Goal: Task Accomplishment & Management: Use online tool/utility

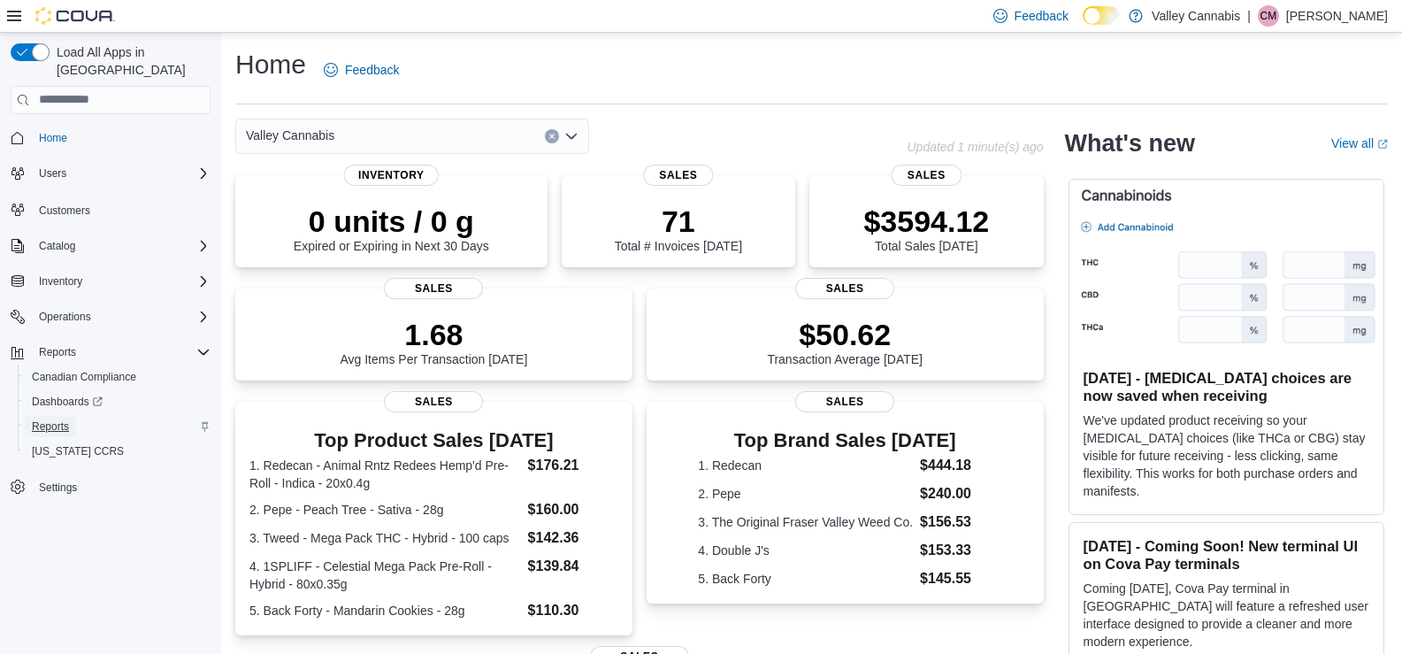
click at [56, 419] on span "Reports" at bounding box center [50, 426] width 37 height 14
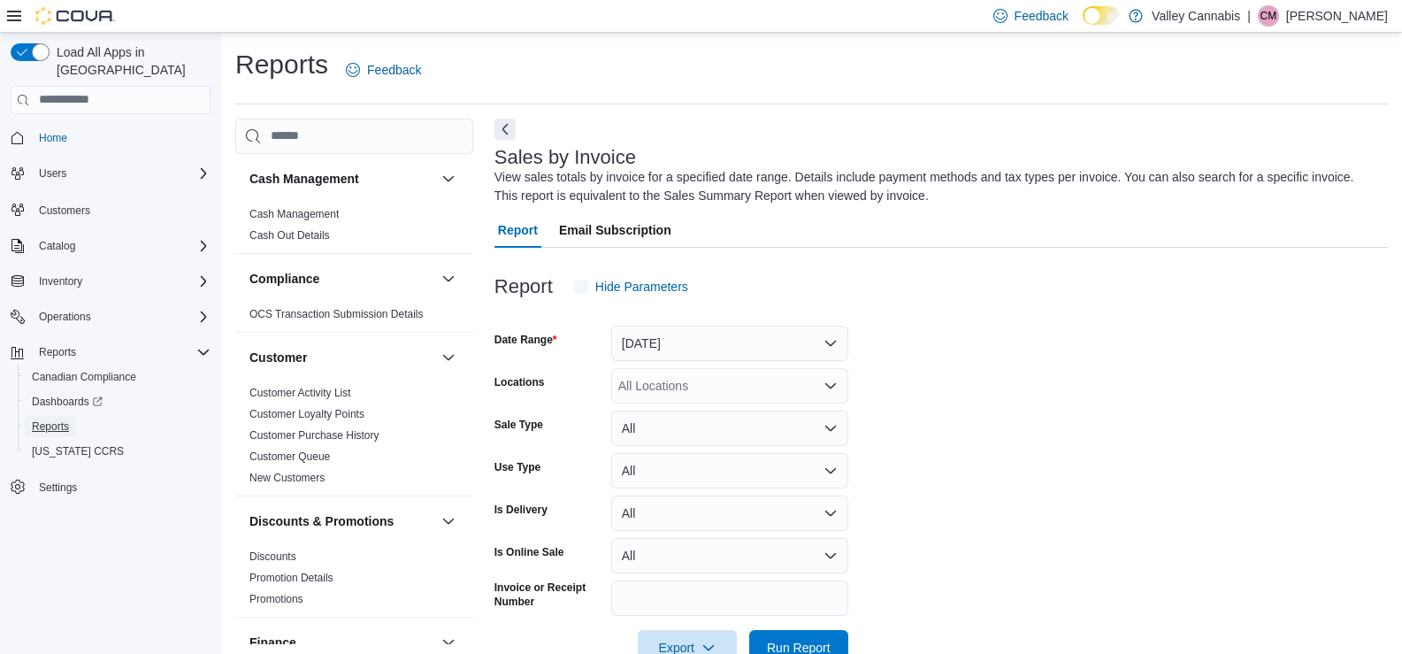
scroll to position [47, 0]
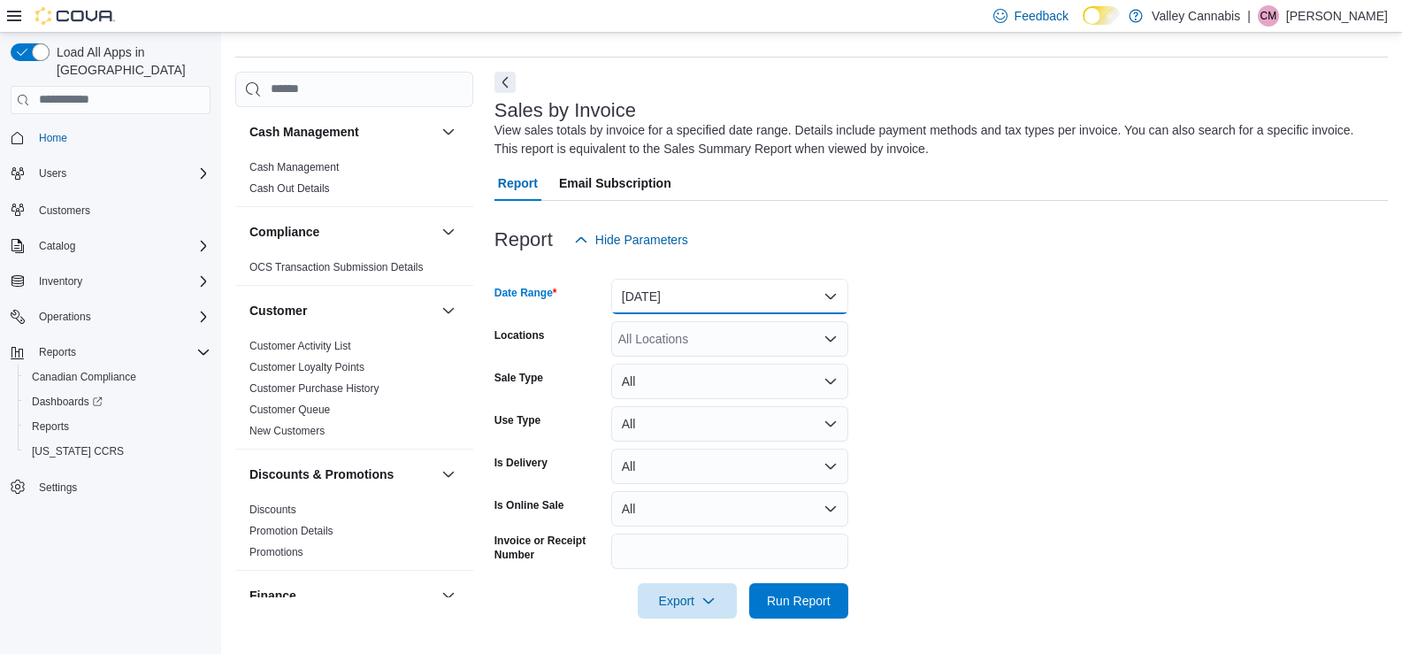
click at [833, 294] on button "Yesterday" at bounding box center [729, 296] width 237 height 35
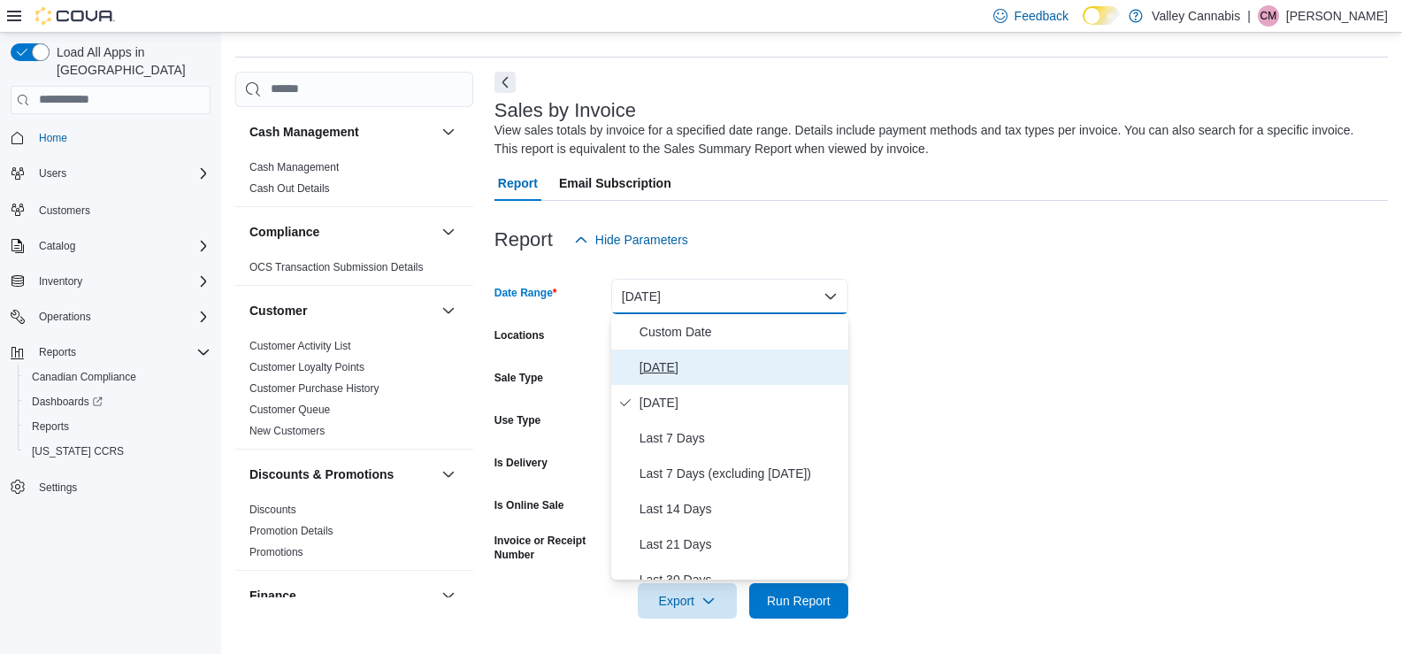
click at [661, 369] on span "Today" at bounding box center [740, 366] width 202 height 21
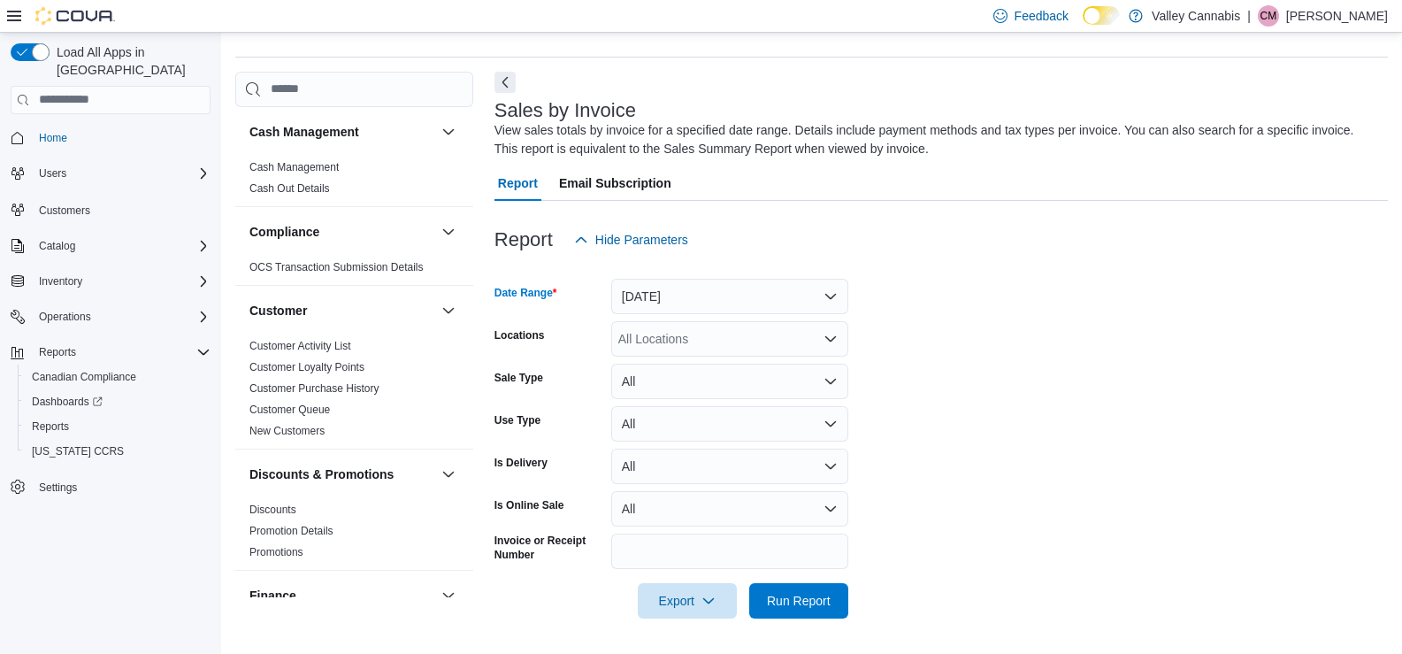
click at [830, 335] on icon "Open list of options" at bounding box center [830, 339] width 14 height 14
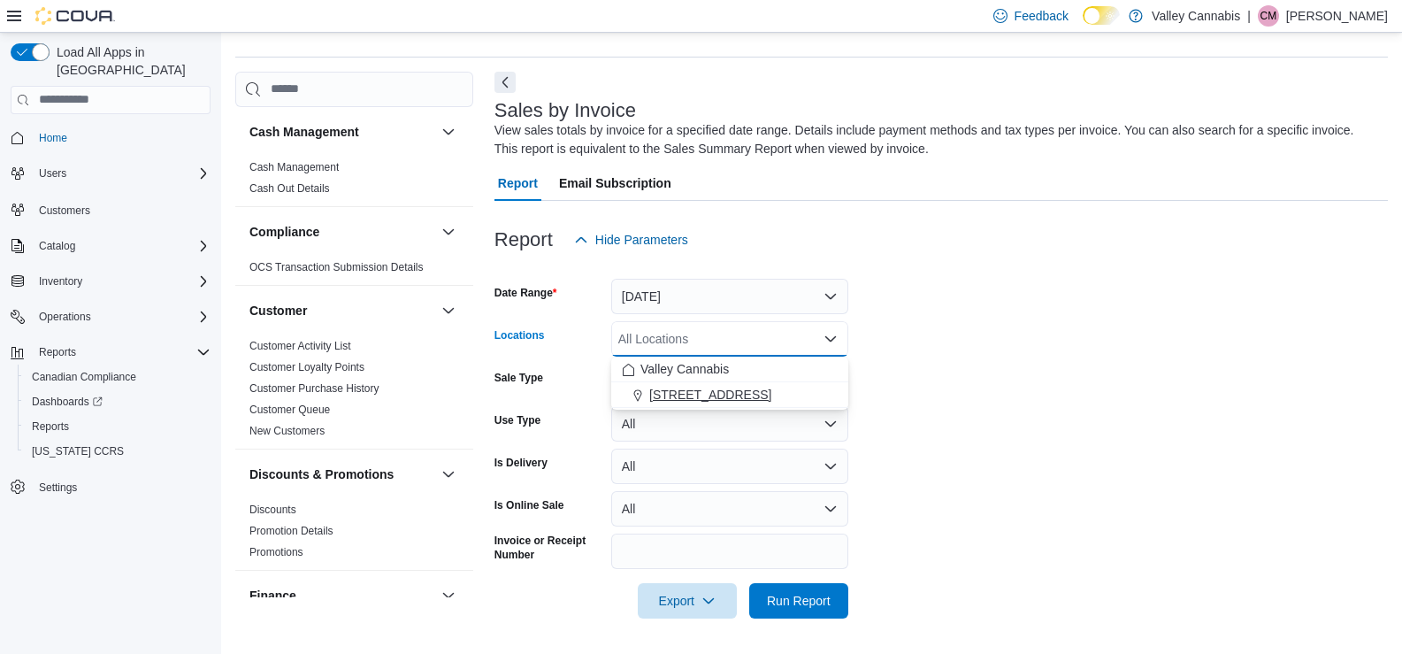
click at [708, 399] on span "[STREET_ADDRESS]" at bounding box center [710, 395] width 122 height 18
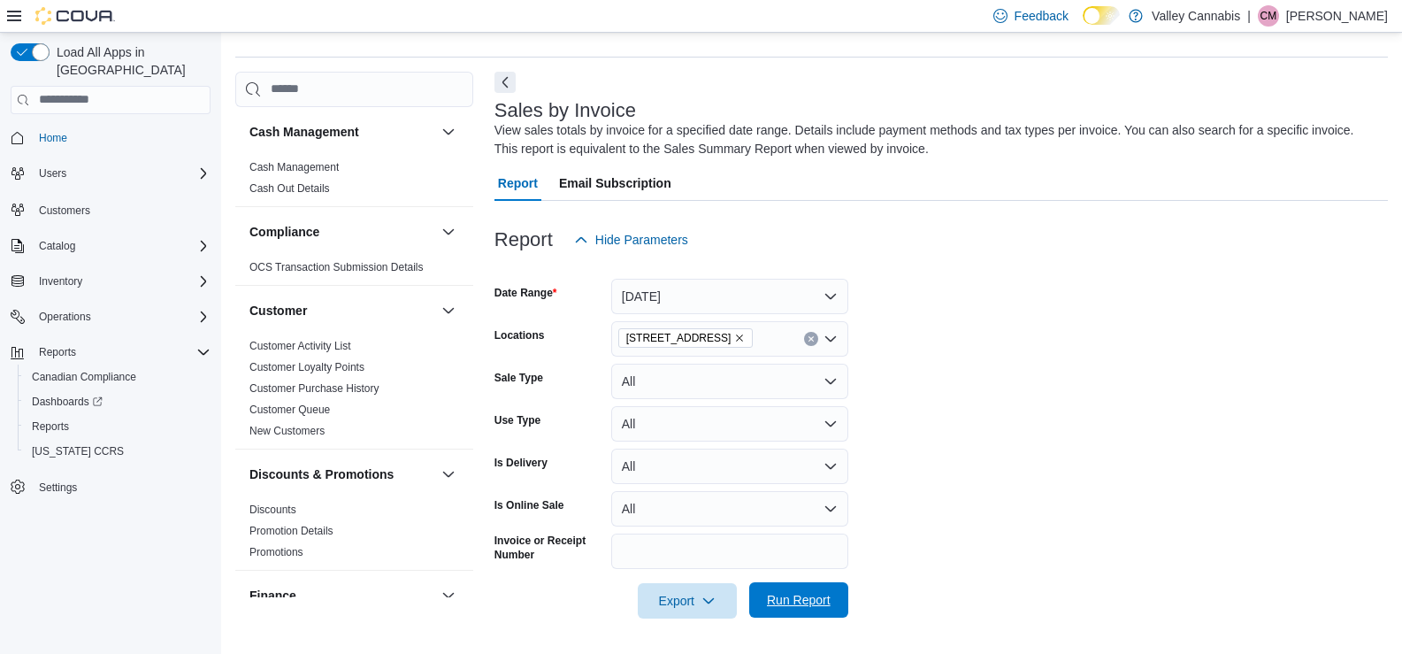
click at [806, 595] on span "Run Report" at bounding box center [799, 600] width 64 height 18
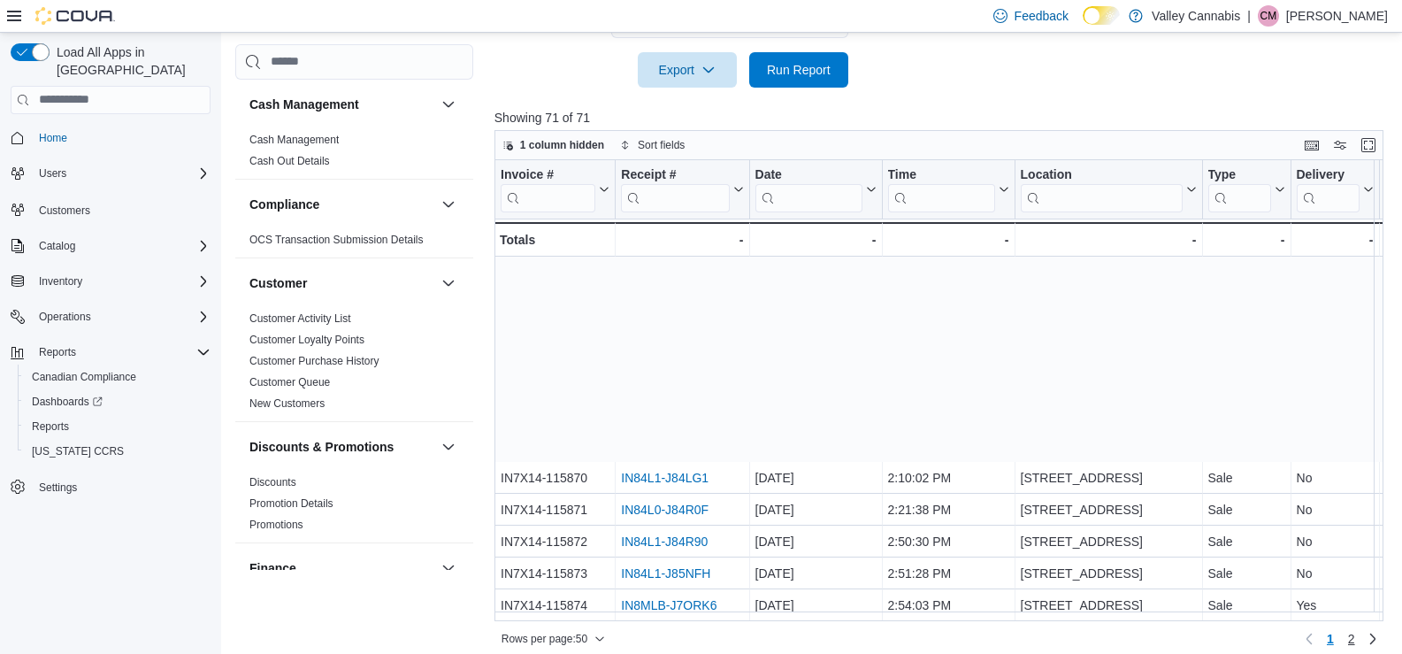
scroll to position [1236, 0]
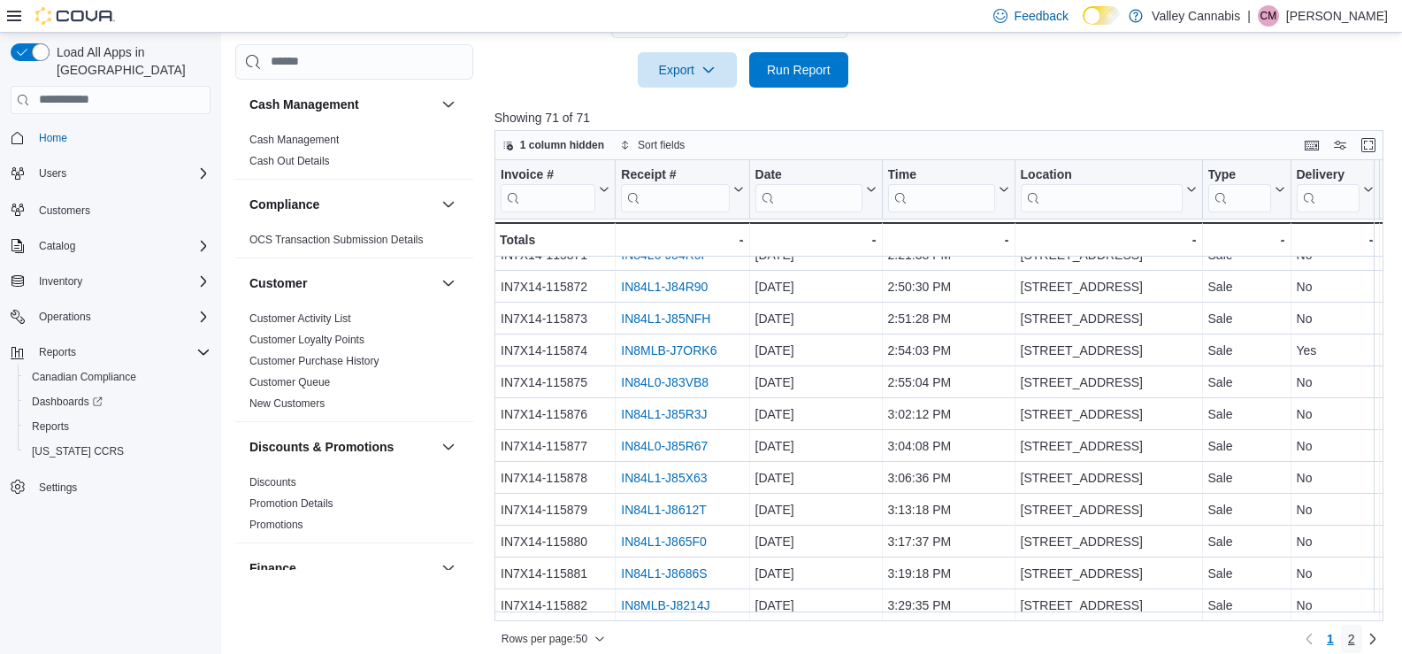
click at [1355, 639] on span "2" at bounding box center [1351, 639] width 7 height 18
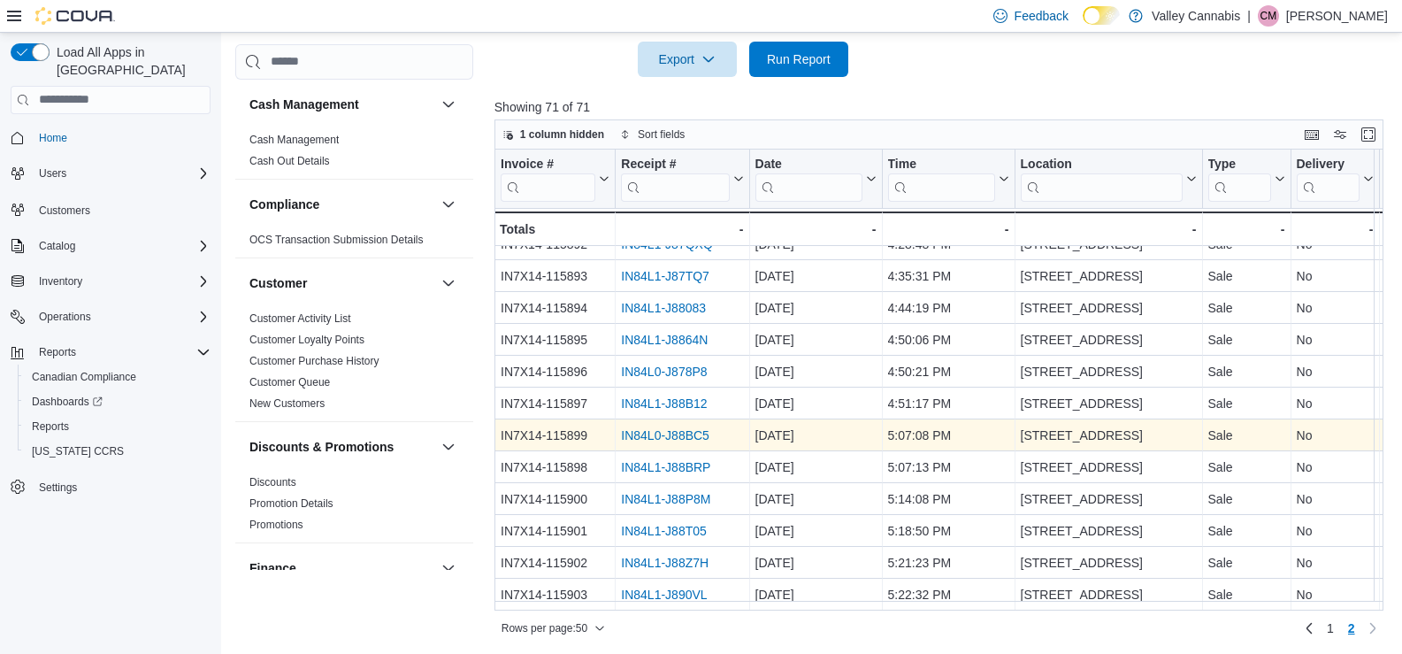
scroll to position [591, 0]
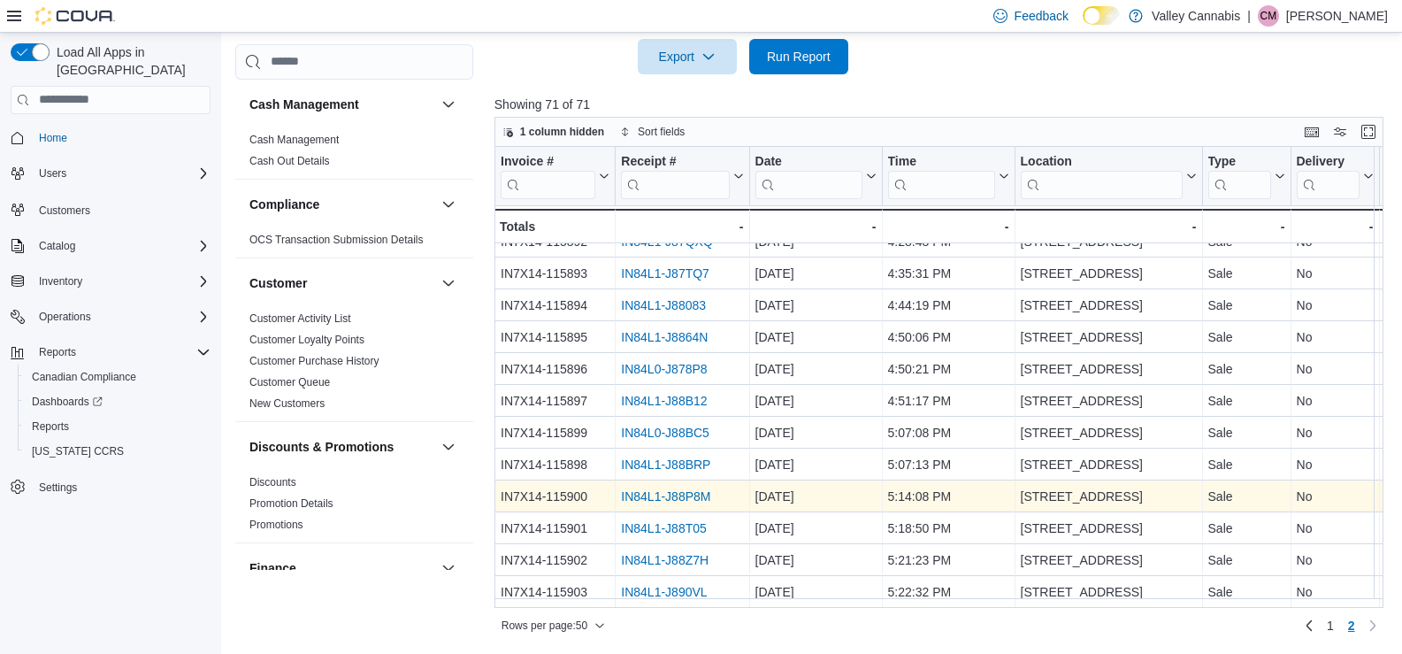
click at [680, 489] on link "IN84L1-J88P8M" at bounding box center [665, 496] width 89 height 14
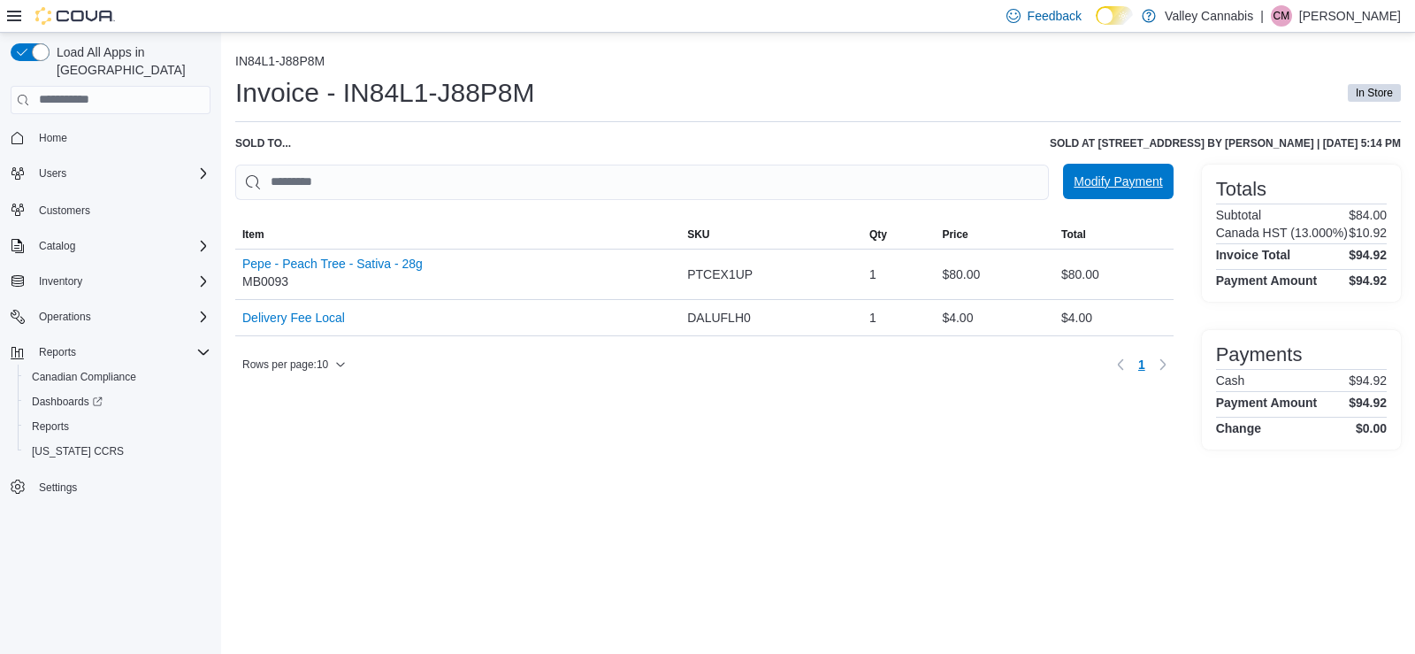
click at [1120, 181] on span "Modify Payment" at bounding box center [1118, 181] width 88 height 18
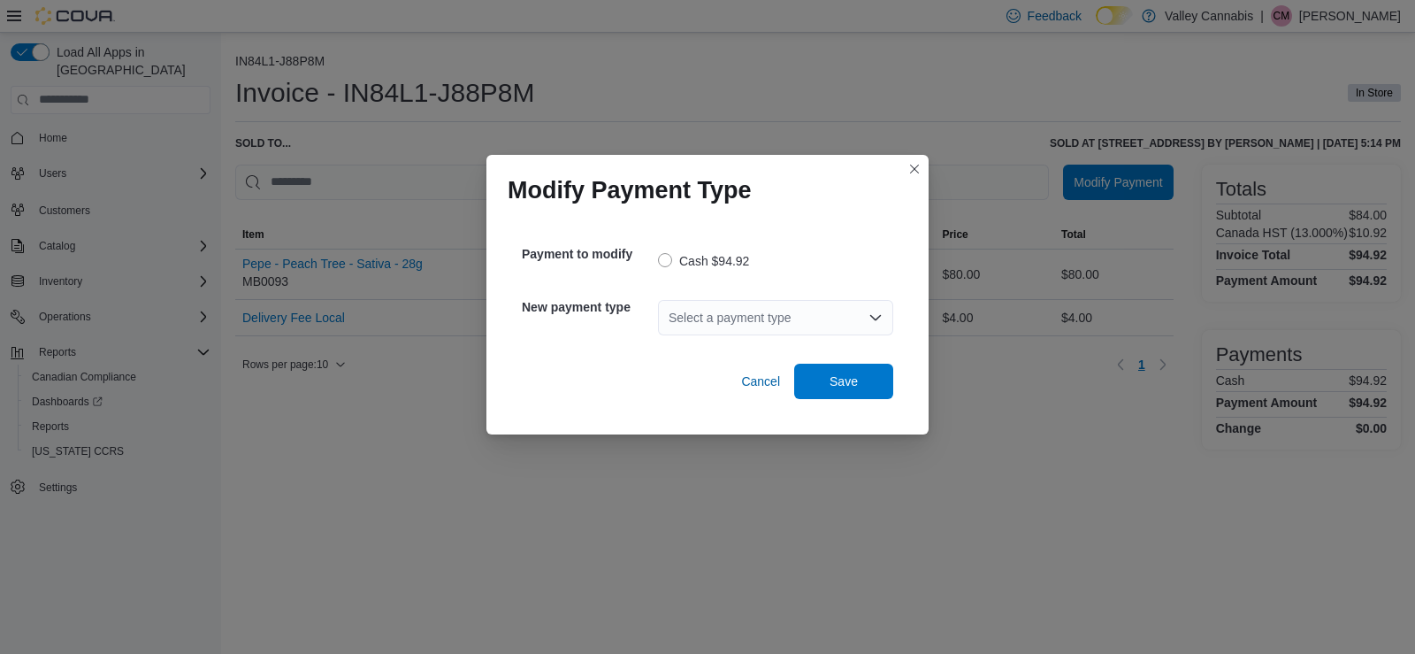
click at [872, 312] on icon "Open list of options" at bounding box center [875, 317] width 14 height 14
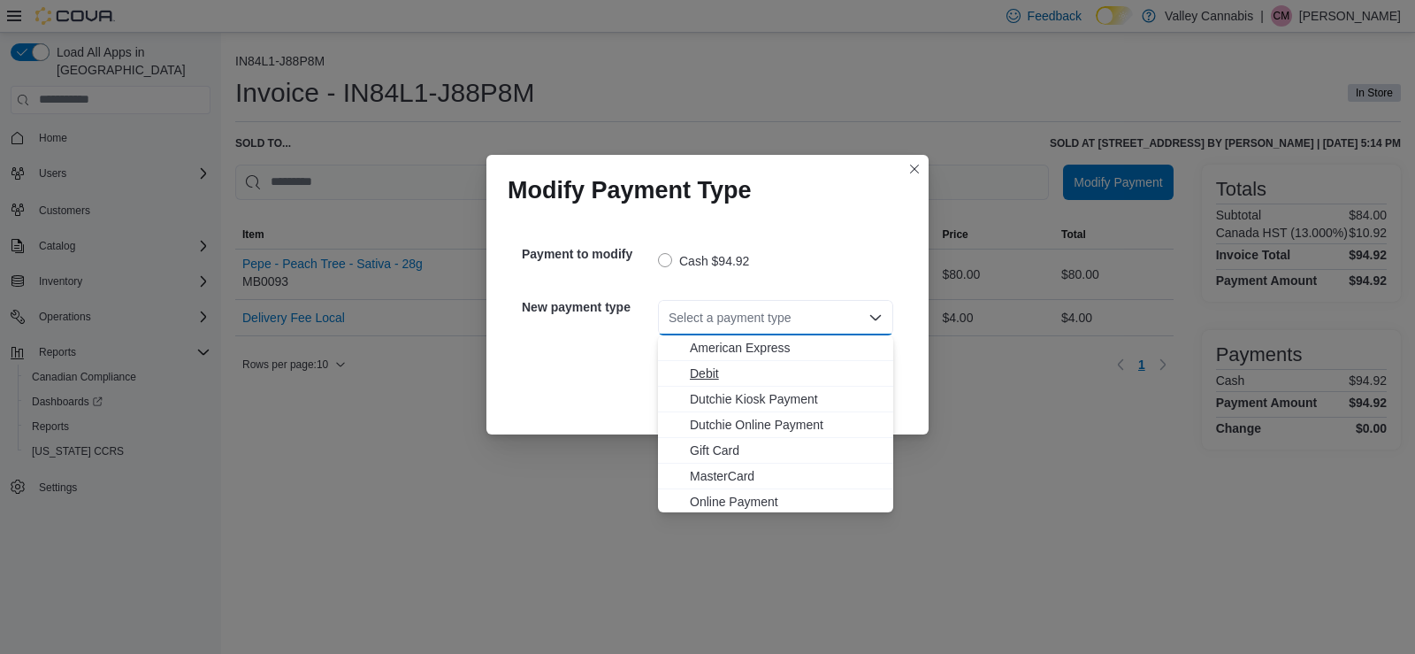
click at [701, 371] on span "Debit" at bounding box center [786, 373] width 193 height 18
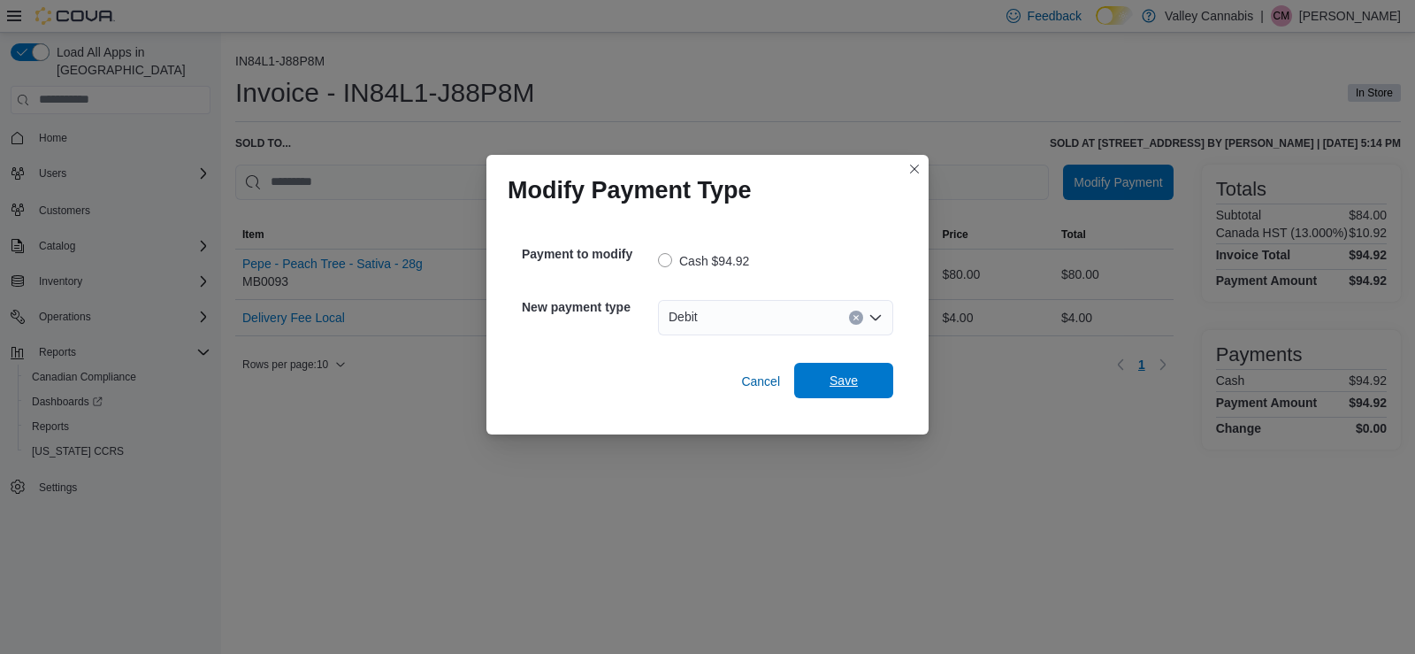
click at [847, 378] on span "Save" at bounding box center [844, 380] width 28 height 18
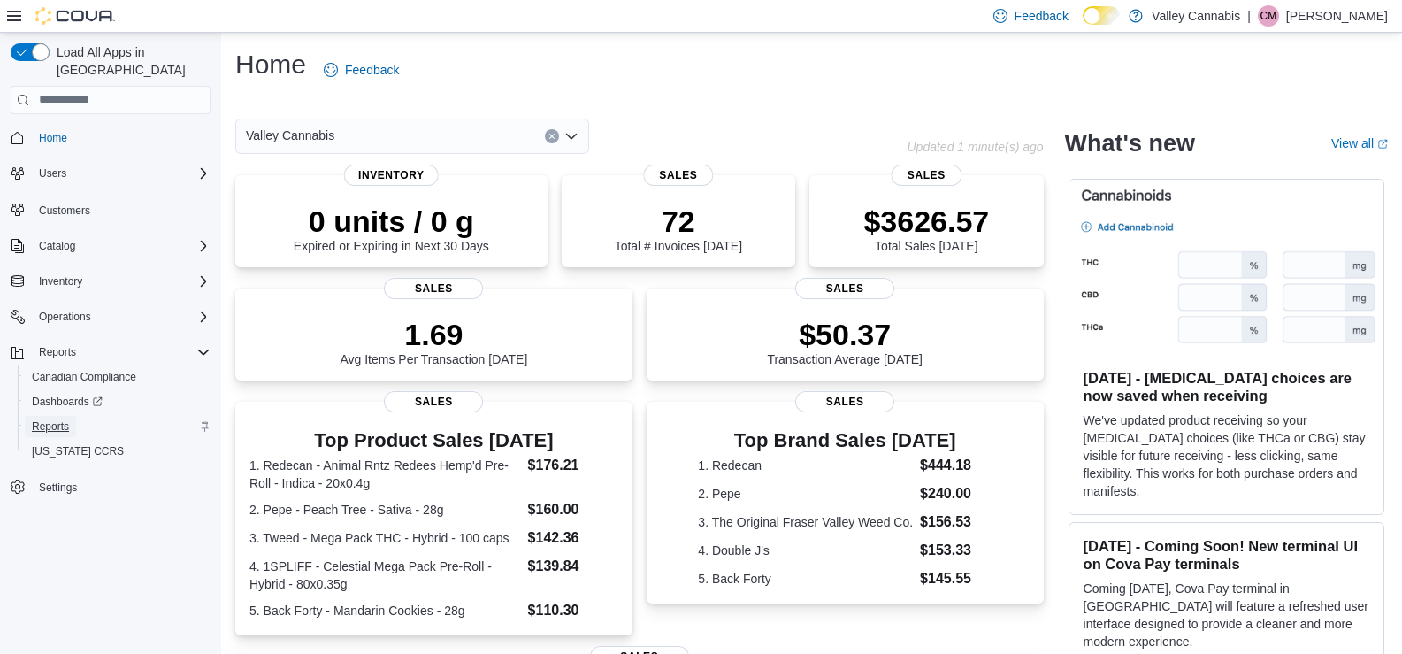
click at [51, 419] on span "Reports" at bounding box center [50, 426] width 37 height 14
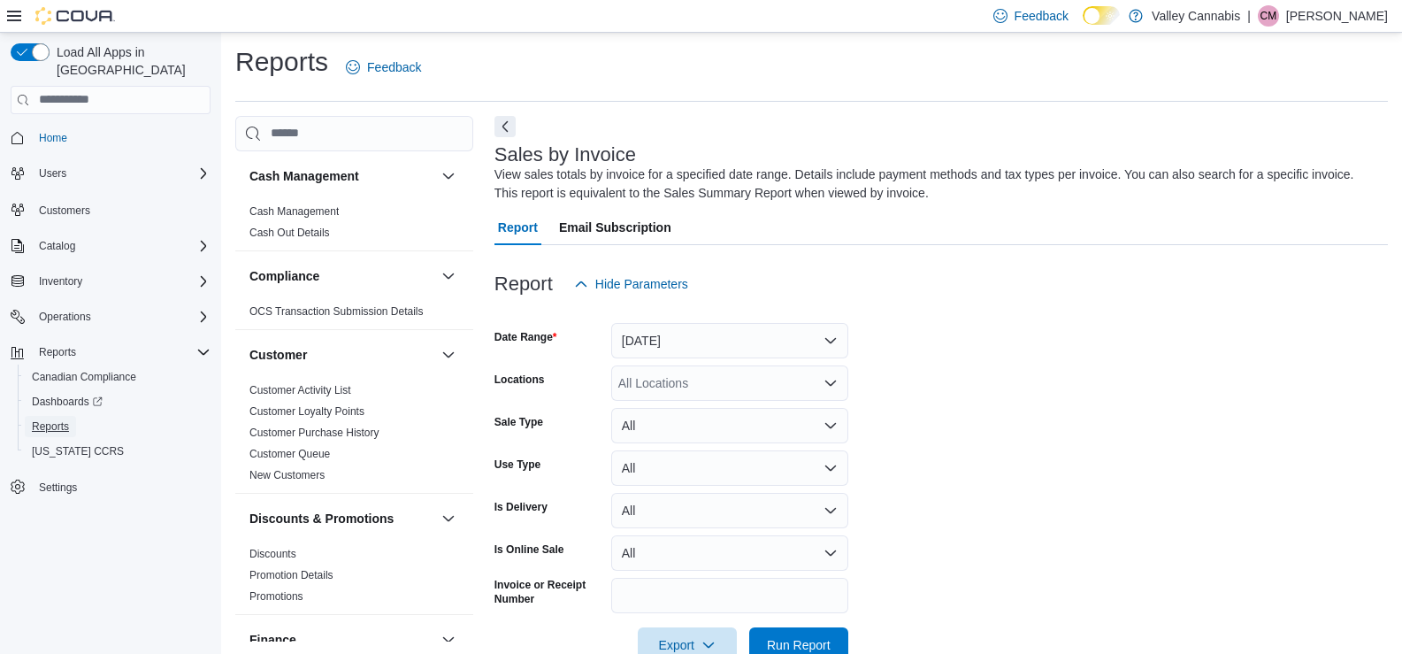
scroll to position [47, 0]
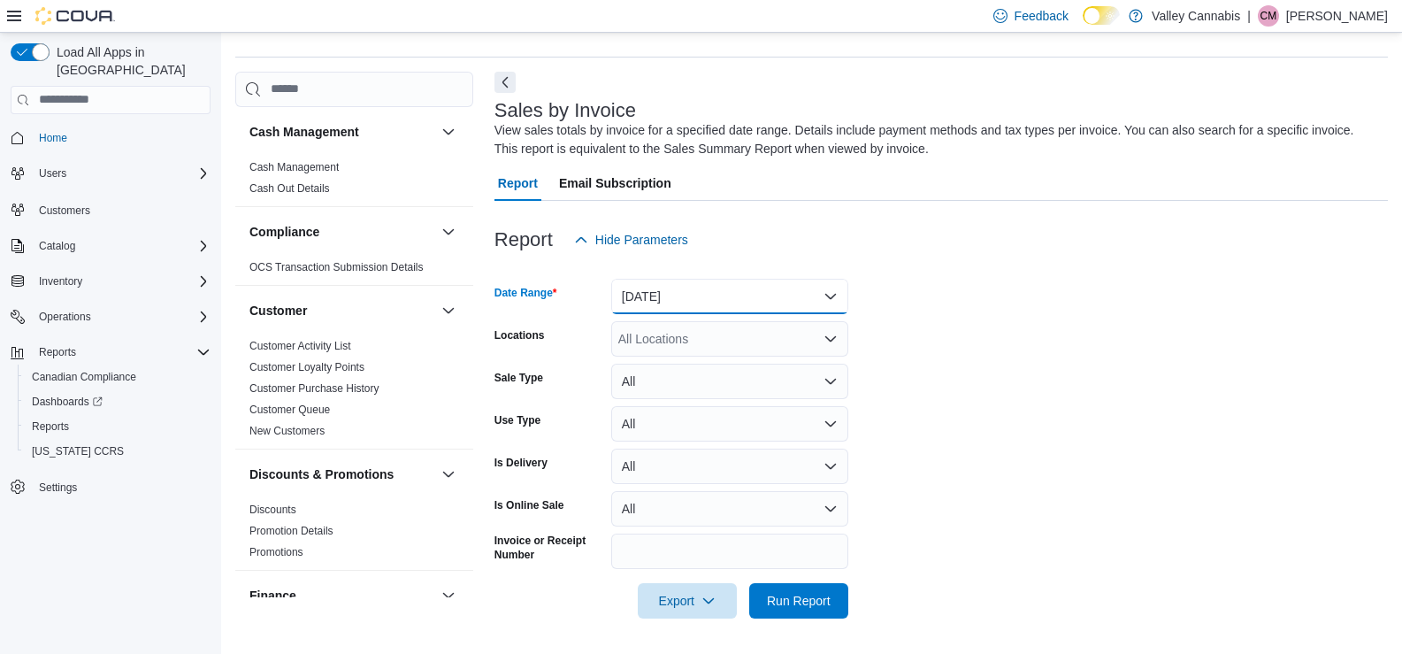
click at [828, 297] on button "[DATE]" at bounding box center [729, 296] width 237 height 35
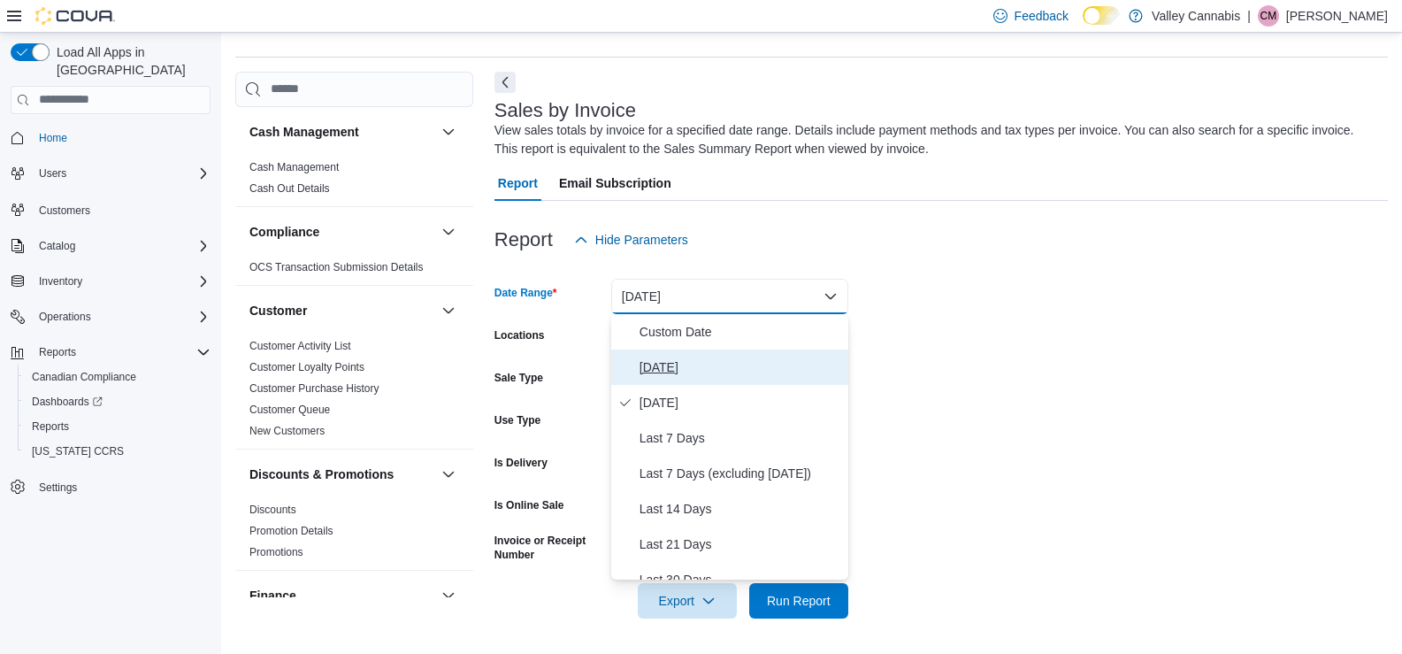
click at [647, 367] on span "[DATE]" at bounding box center [740, 366] width 202 height 21
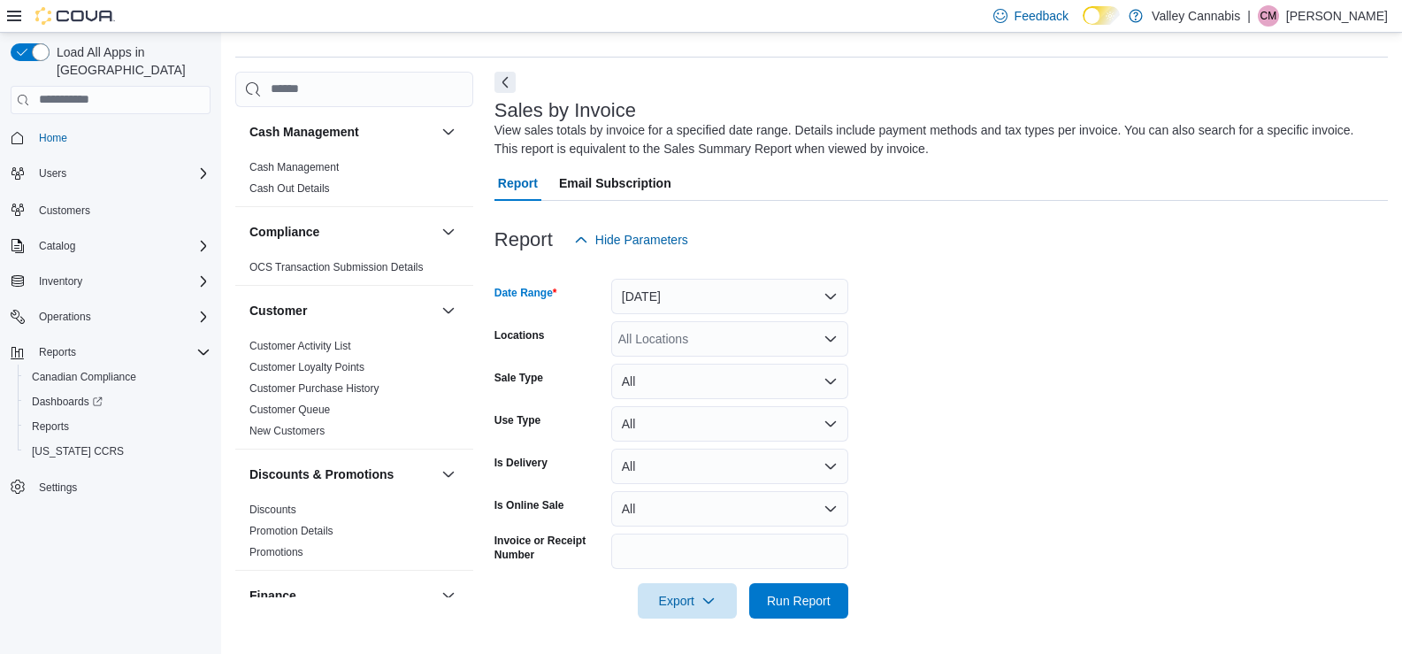
click at [830, 338] on icon "Open list of options" at bounding box center [830, 339] width 14 height 14
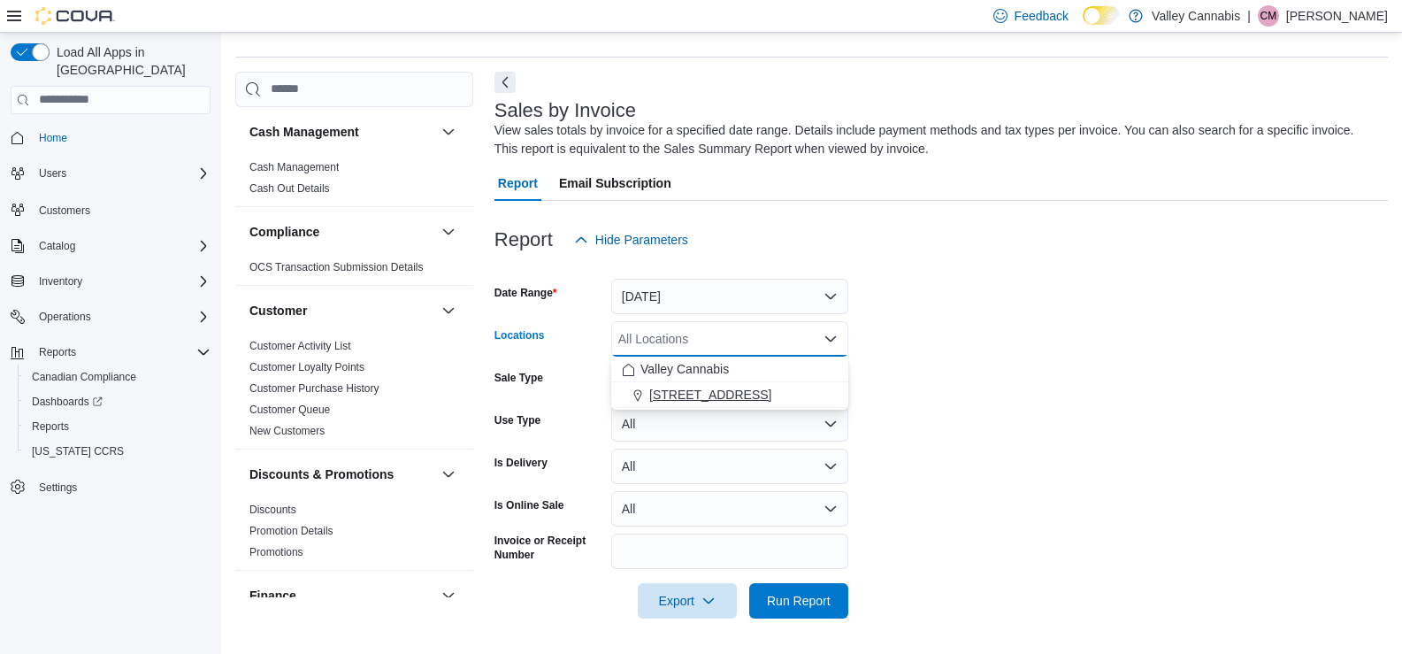
click at [706, 398] on span "[STREET_ADDRESS]" at bounding box center [710, 395] width 122 height 18
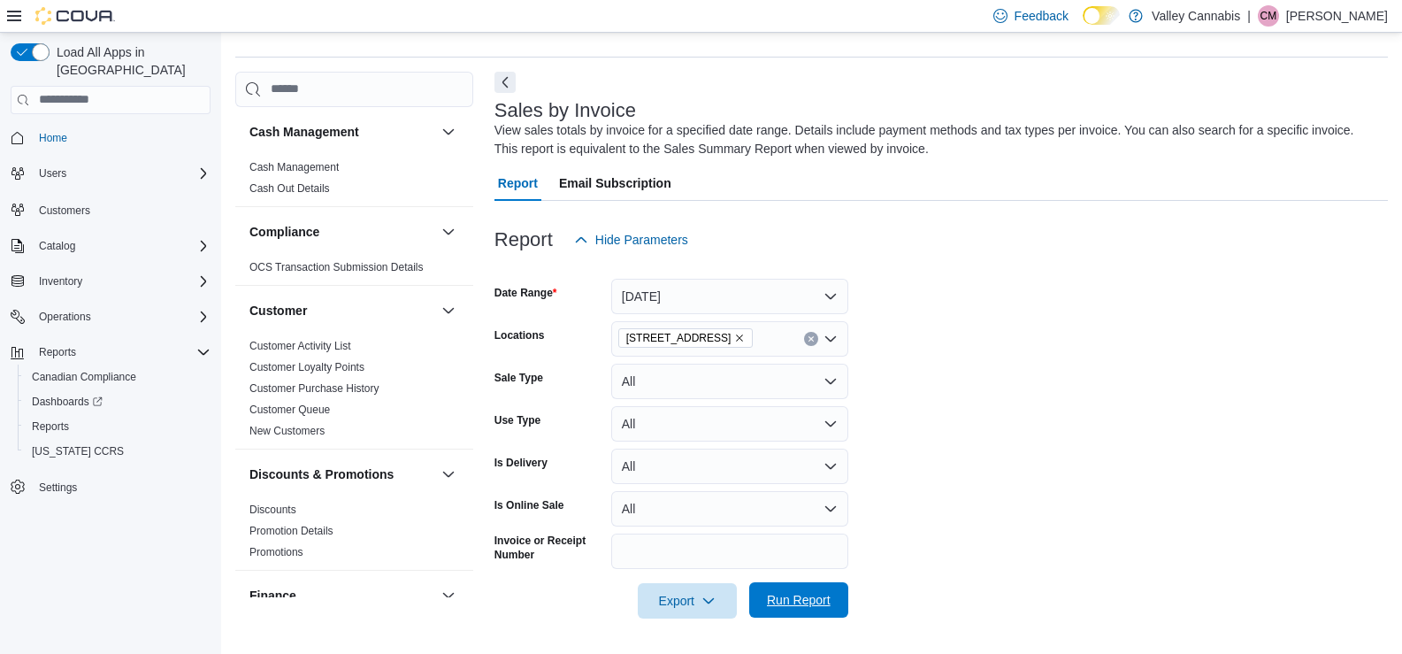
click at [801, 604] on span "Run Report" at bounding box center [799, 600] width 64 height 18
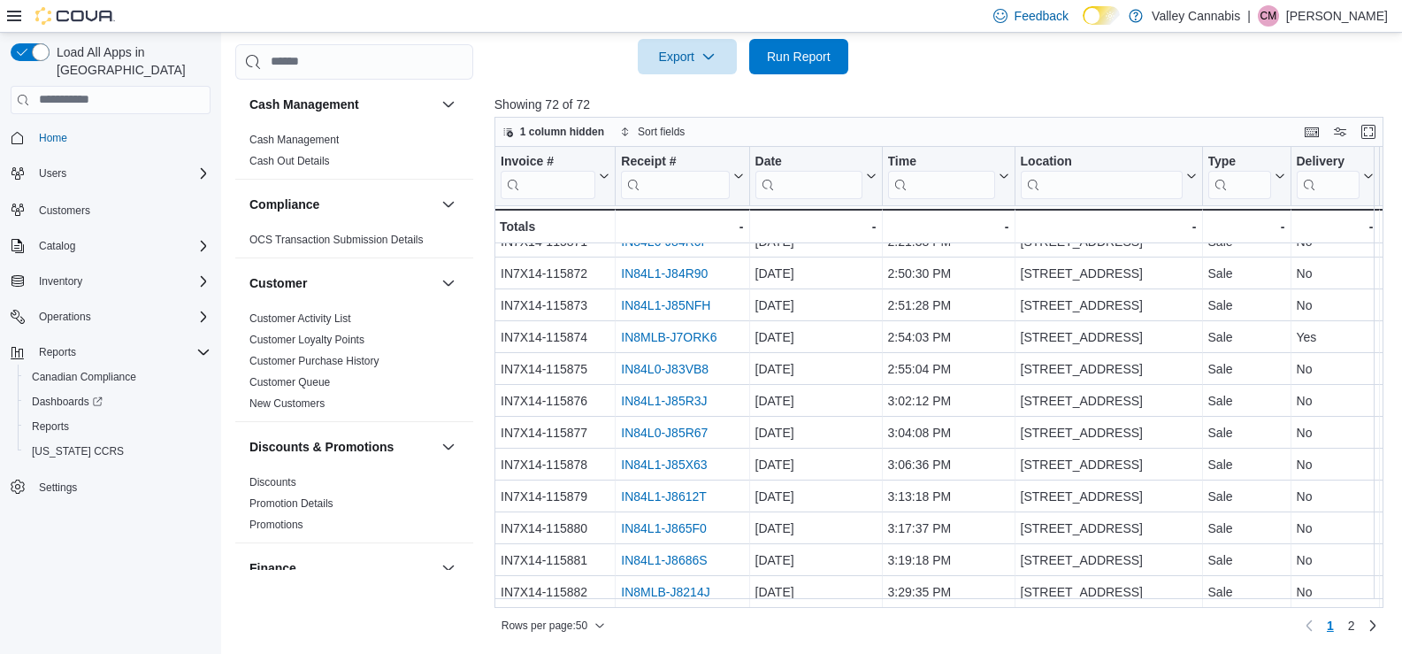
scroll to position [1236, 0]
click at [1355, 626] on span "2" at bounding box center [1351, 625] width 7 height 18
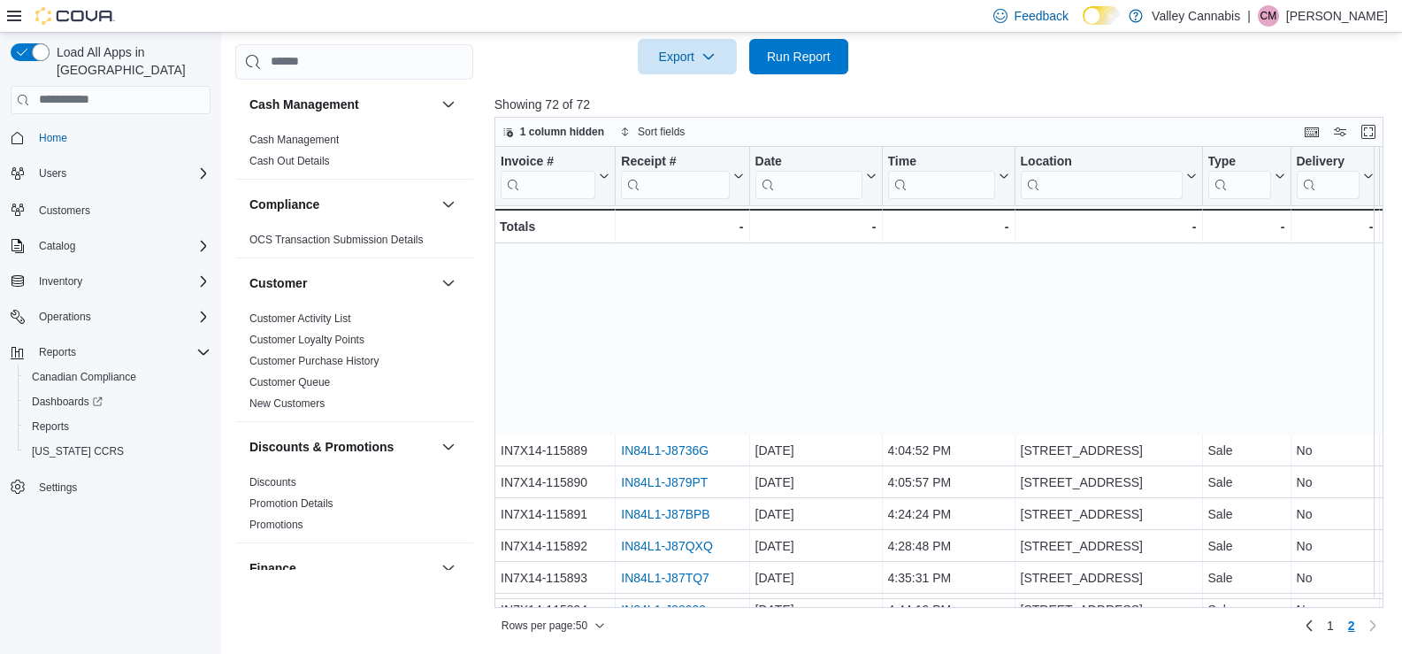
scroll to position [345, 0]
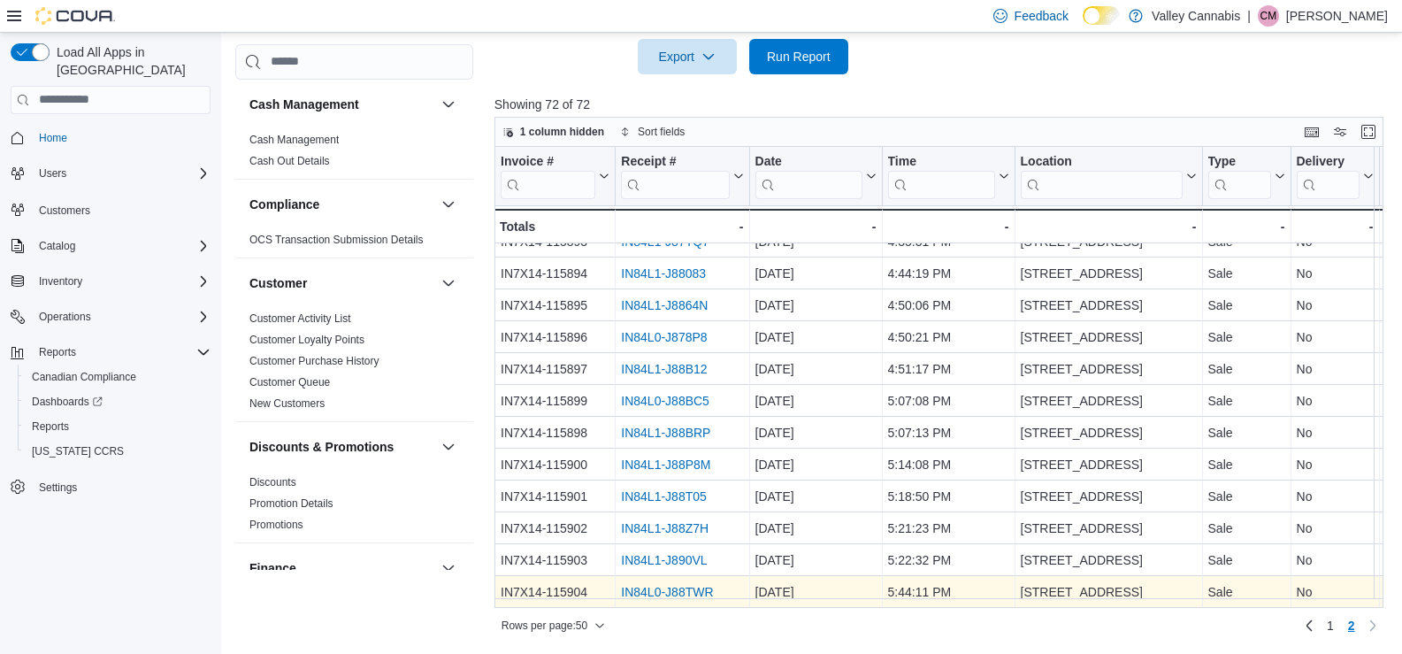
click at [676, 585] on link "IN84L0-J88TWR" at bounding box center [667, 592] width 92 height 14
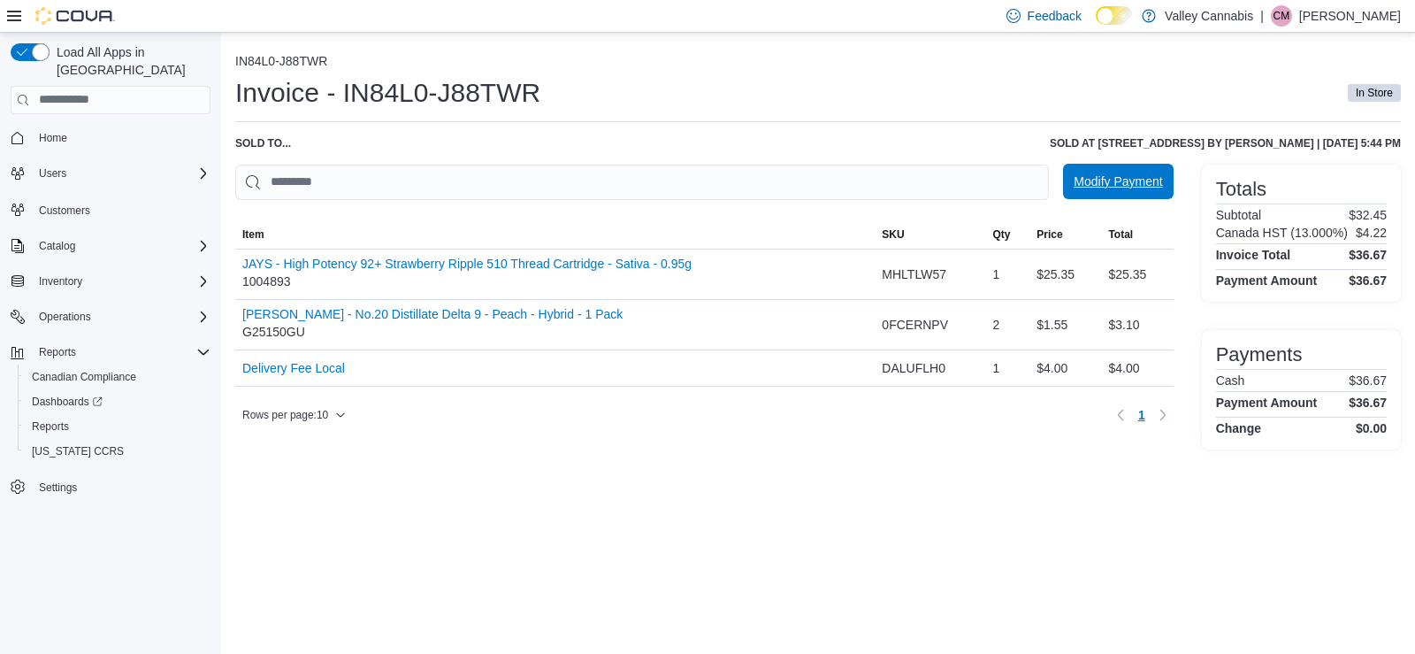
click at [1113, 178] on span "Modify Payment" at bounding box center [1118, 181] width 88 height 18
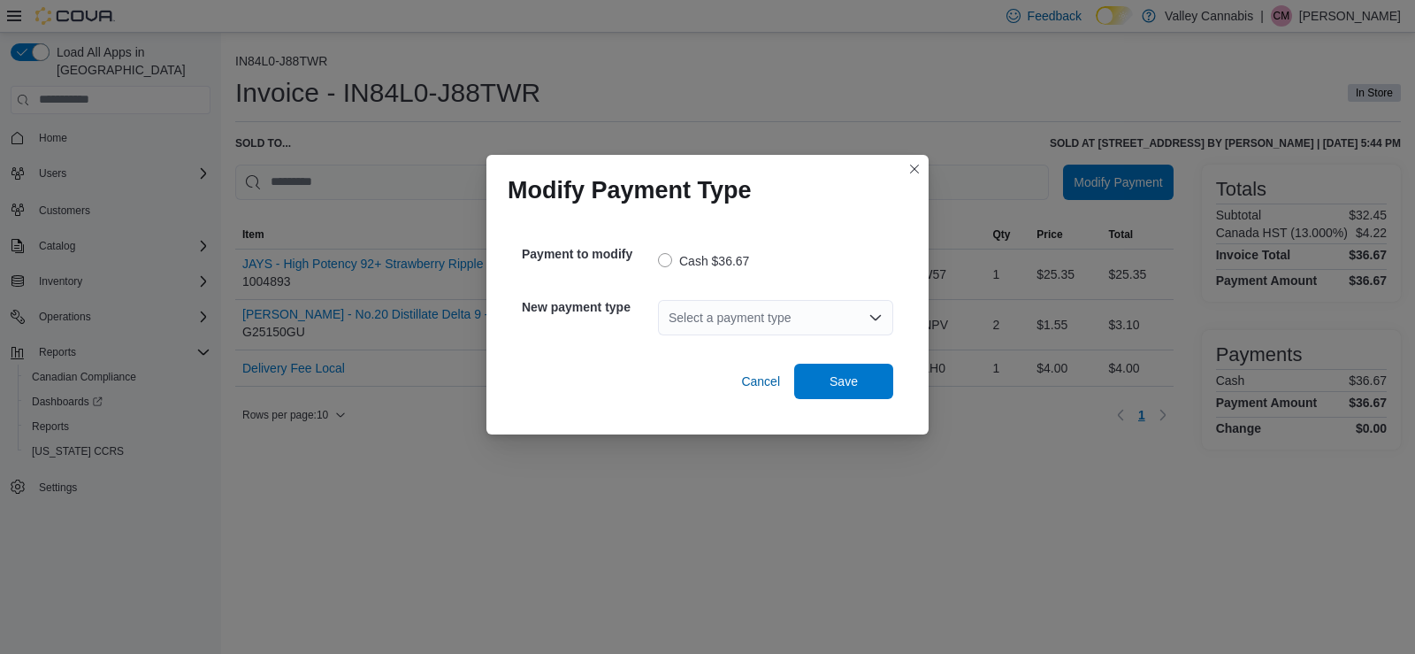
click at [876, 317] on icon "Open list of options" at bounding box center [875, 317] width 14 height 14
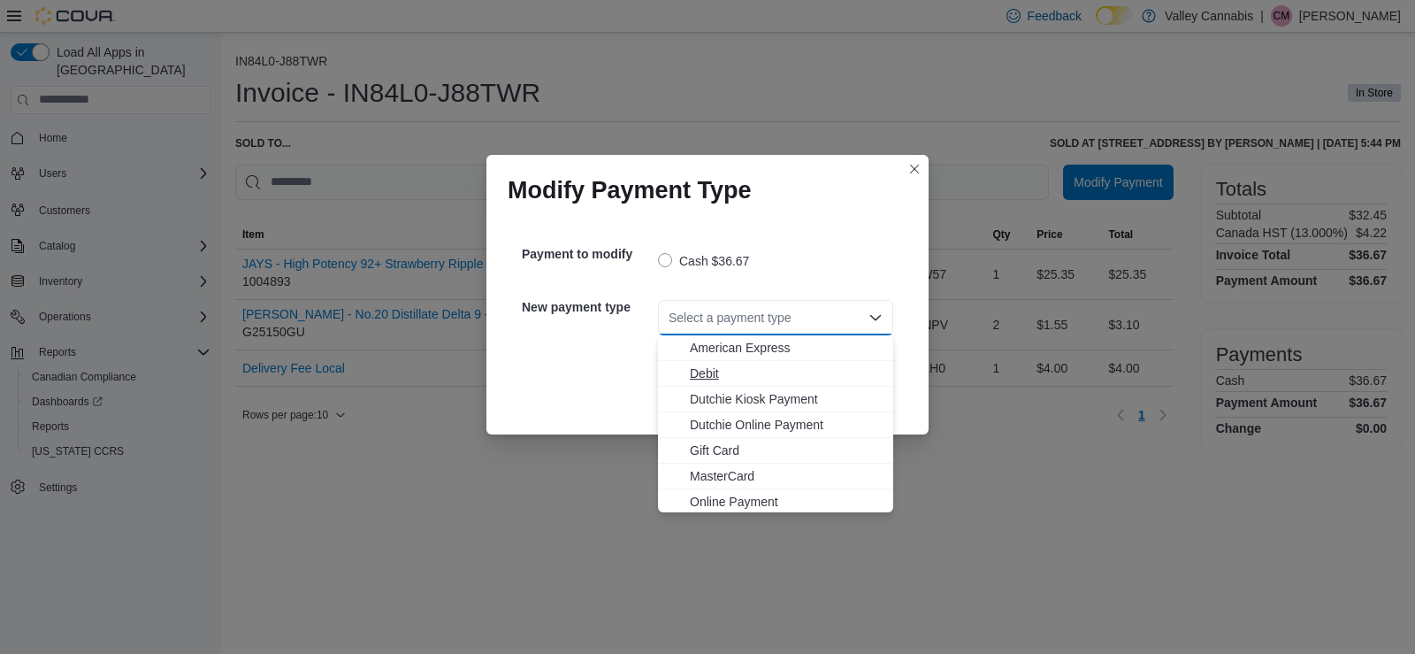
click at [701, 371] on span "Debit" at bounding box center [786, 373] width 193 height 18
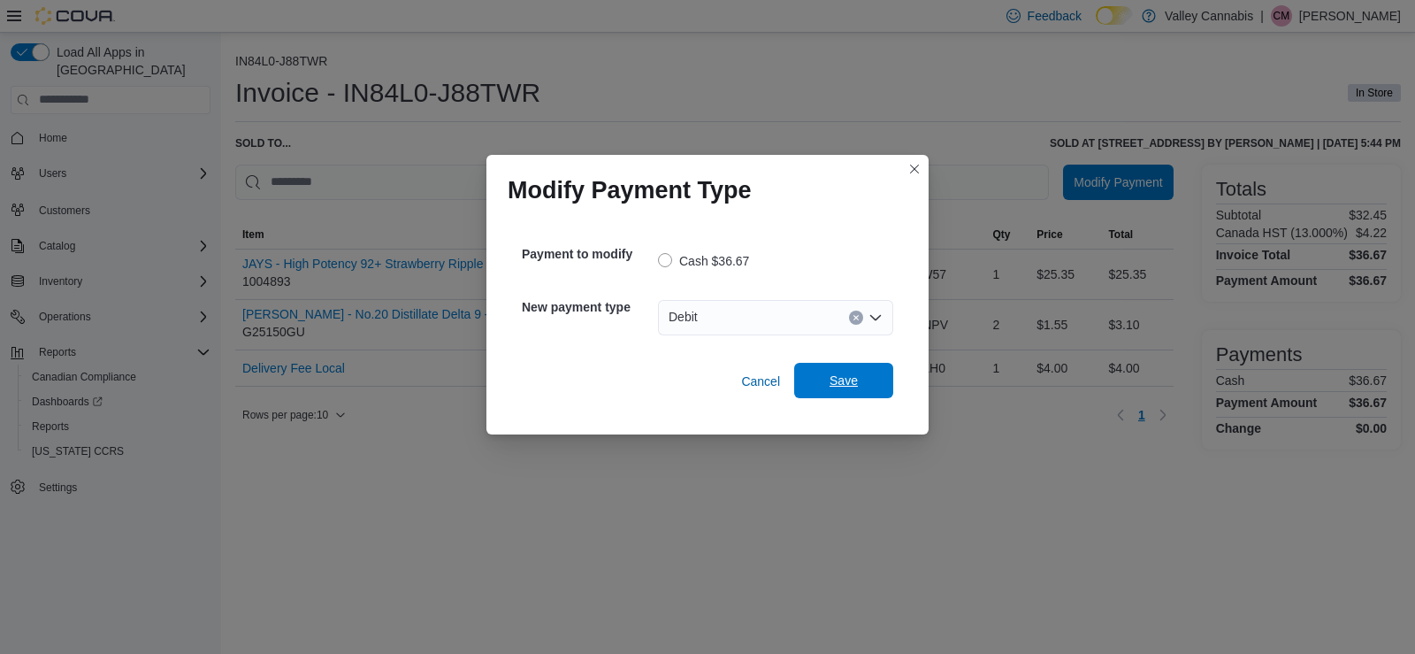
click at [846, 380] on span "Save" at bounding box center [844, 380] width 28 height 18
